Goal: Find specific page/section: Find specific page/section

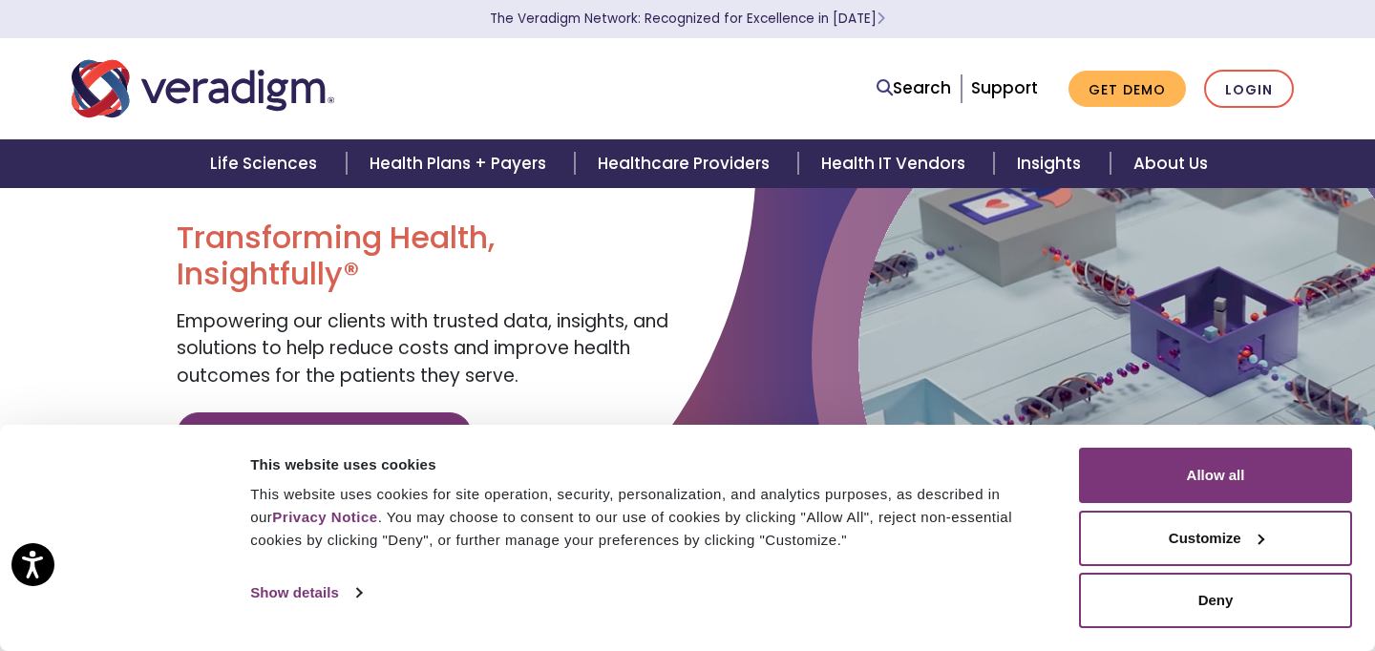
scroll to position [74, 0]
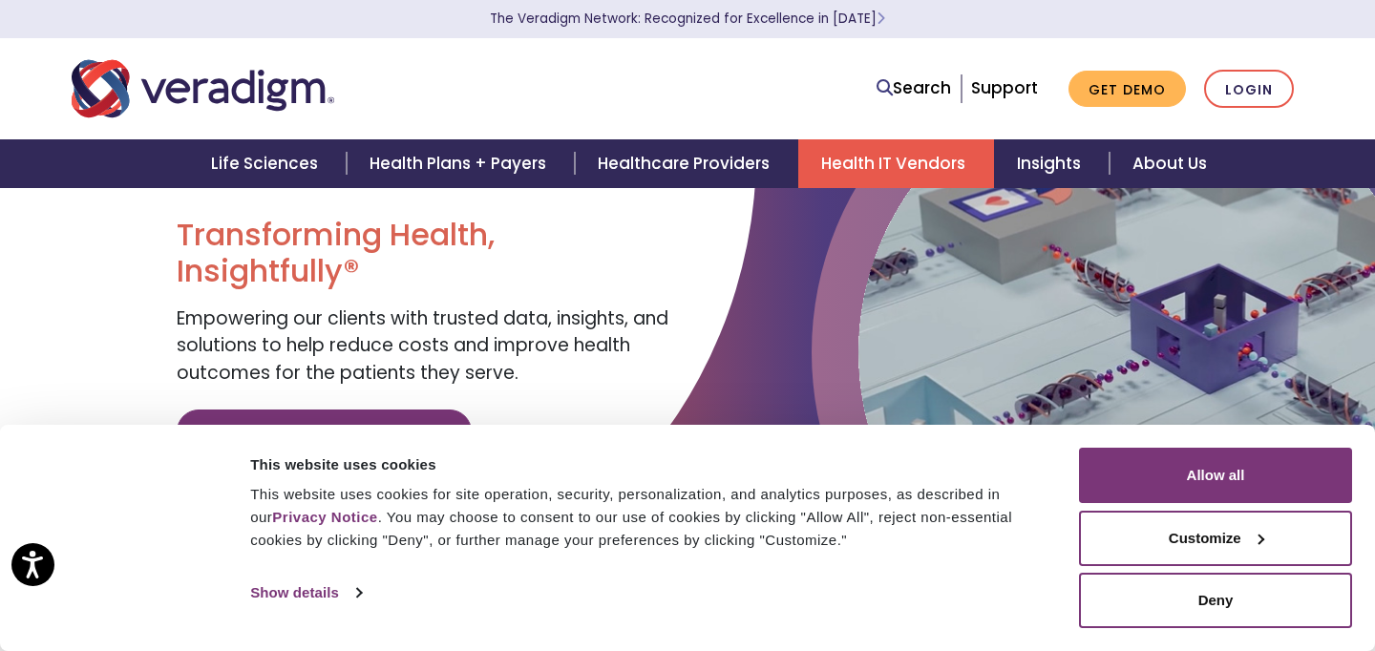
click at [904, 171] on link "Health IT Vendors" at bounding box center [896, 163] width 196 height 49
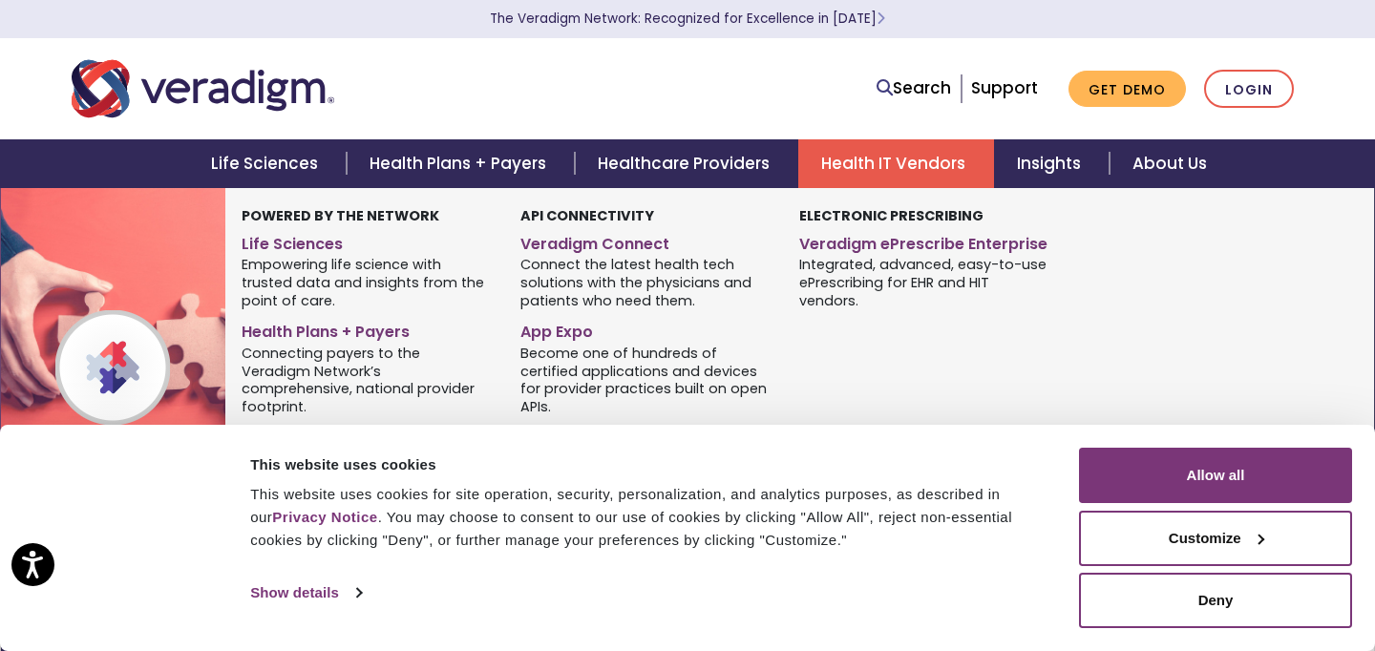
click at [296, 422] on link "Providers" at bounding box center [367, 436] width 250 height 28
